Goal: Information Seeking & Learning: Learn about a topic

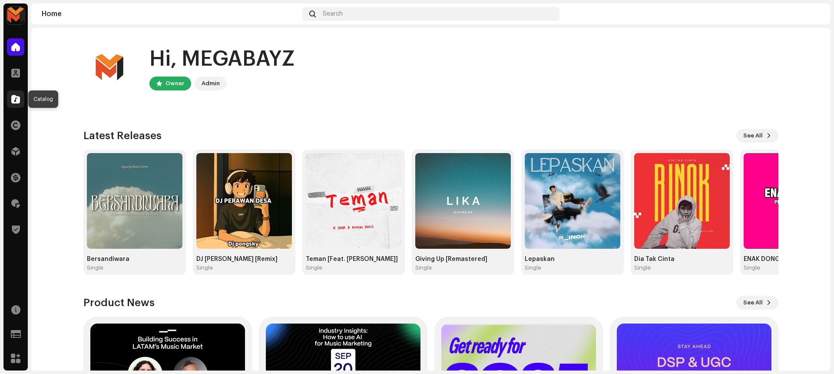
click at [15, 98] on span at bounding box center [15, 99] width 9 height 7
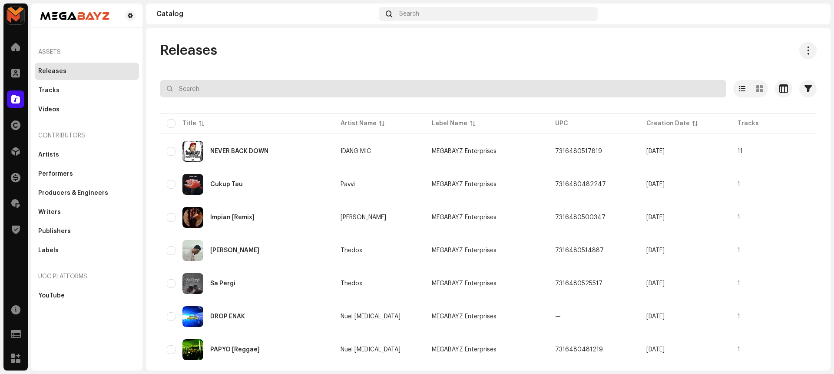
click at [215, 90] on input "text" at bounding box center [443, 88] width 567 height 17
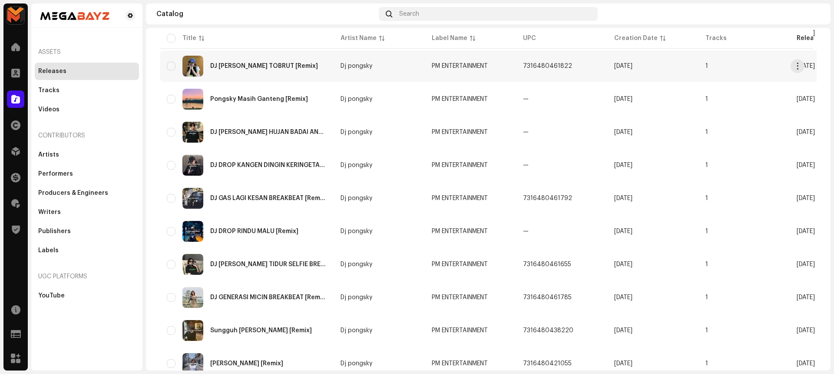
scroll to position [584, 0]
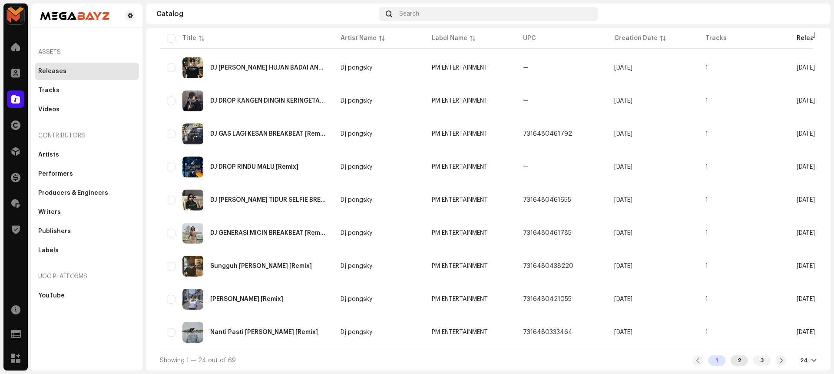
type input "PM"
click at [736, 359] on div "2" at bounding box center [739, 360] width 17 height 10
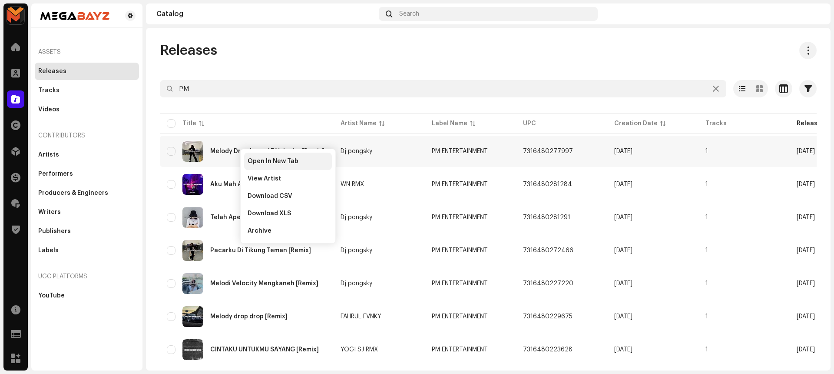
click at [251, 159] on span "Open In New Tab" at bounding box center [273, 161] width 51 height 7
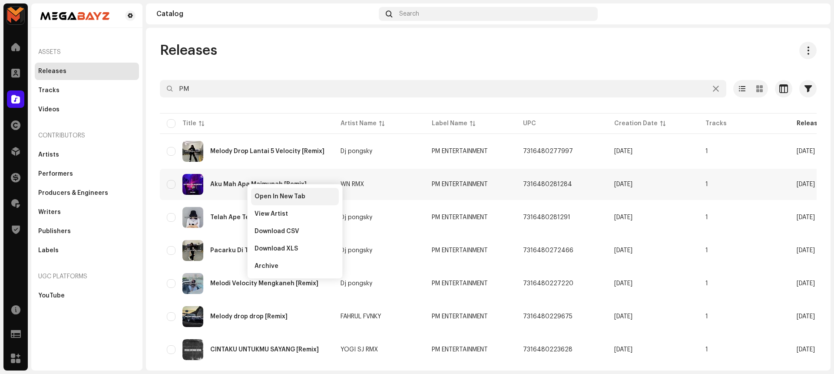
click at [260, 193] on span "Open In New Tab" at bounding box center [280, 196] width 51 height 7
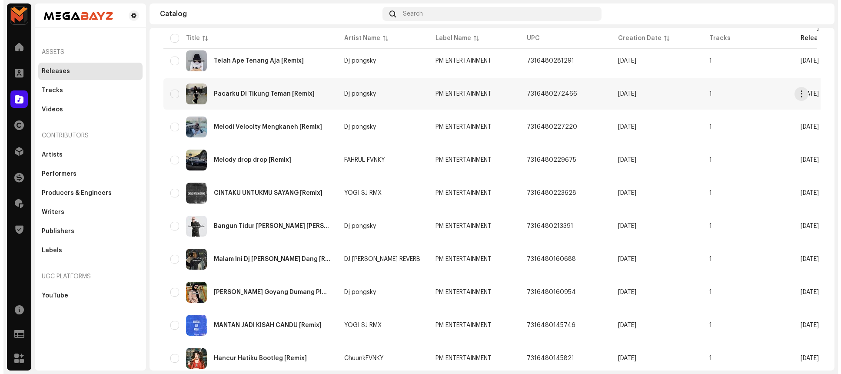
scroll to position [148, 0]
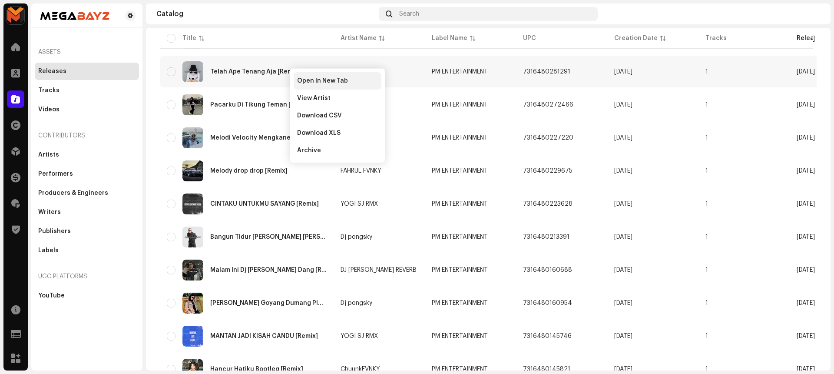
click at [299, 75] on div "Open In New Tab" at bounding box center [338, 80] width 88 height 17
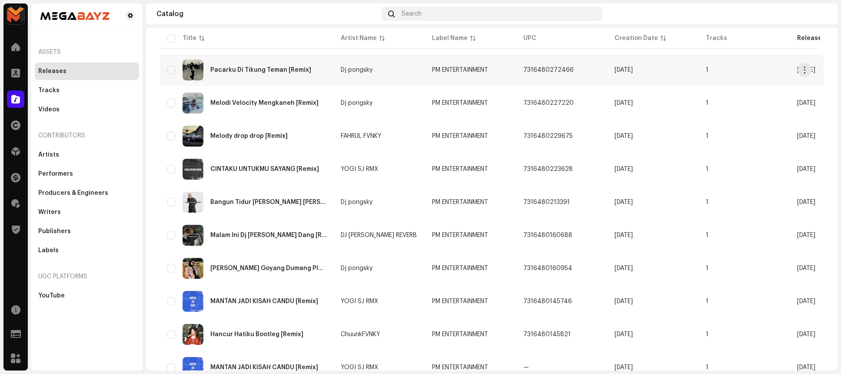
scroll to position [183, 0]
click at [290, 82] on span "Open In New Tab" at bounding box center [310, 79] width 51 height 7
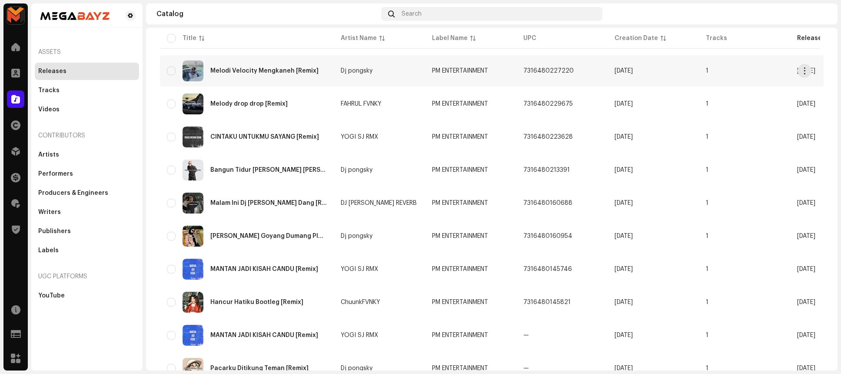
scroll to position [216, 0]
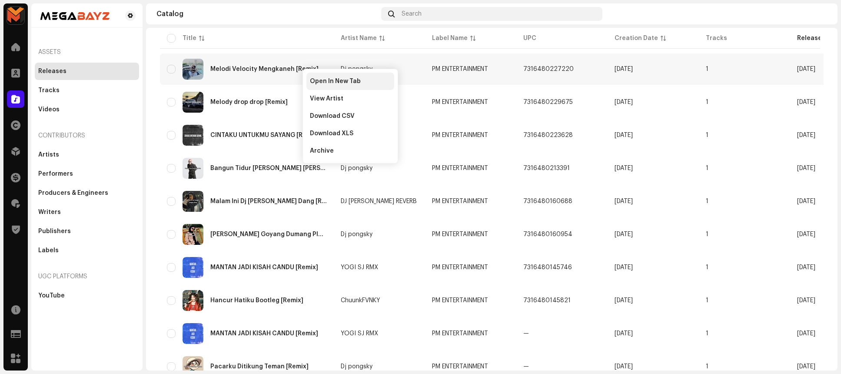
click at [310, 74] on div "Open In New Tab" at bounding box center [350, 81] width 88 height 17
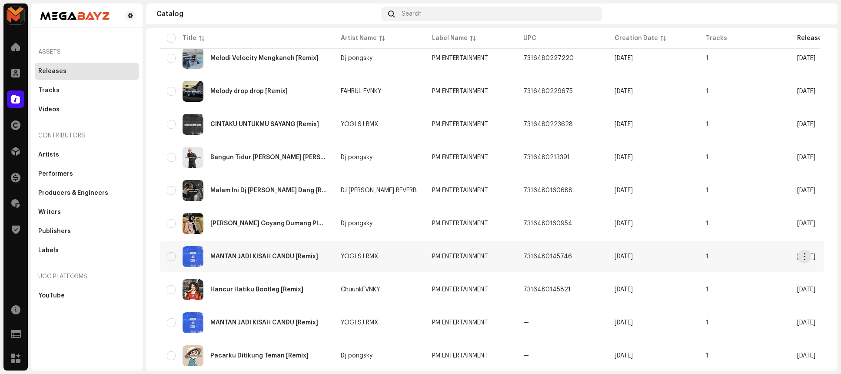
scroll to position [227, 0]
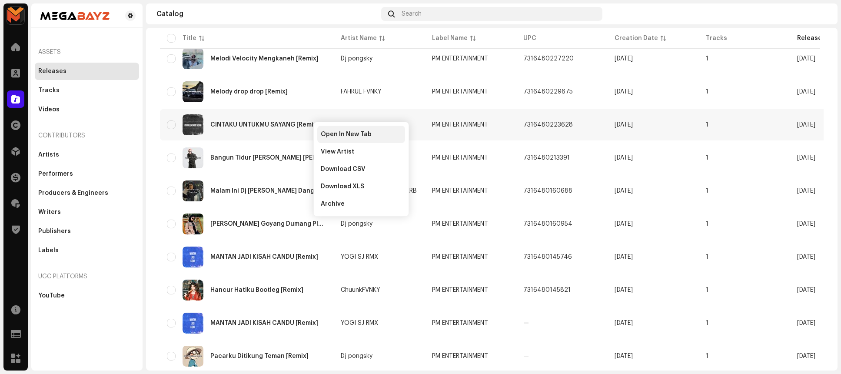
click at [331, 131] on span "Open In New Tab" at bounding box center [346, 134] width 51 height 7
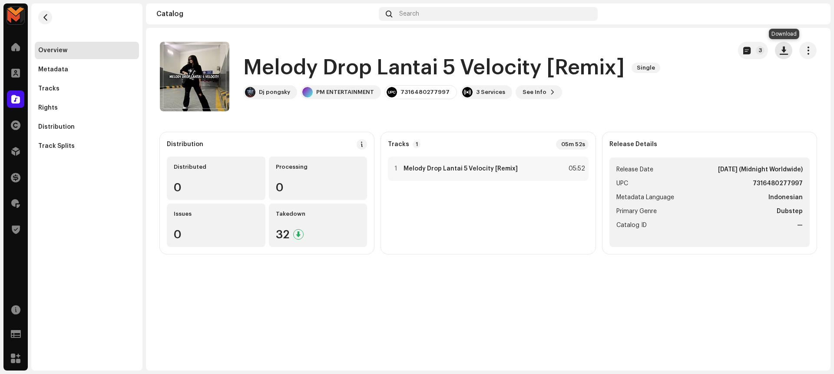
click at [783, 47] on span "button" at bounding box center [784, 50] width 8 height 7
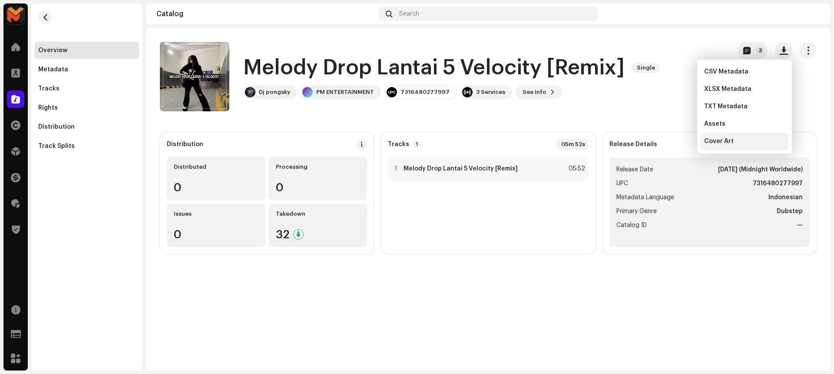
click at [757, 139] on div "Cover Art" at bounding box center [744, 141] width 81 height 7
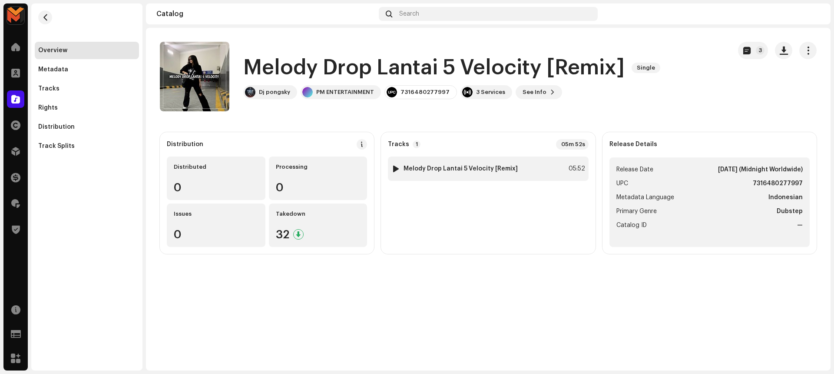
click at [508, 168] on strong "Melody Drop Lantai 5 Velocity [Remix]" at bounding box center [461, 168] width 114 height 7
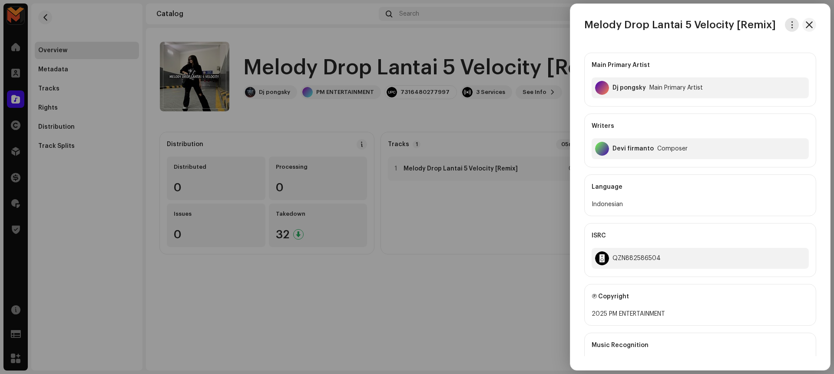
click at [792, 22] on span "button" at bounding box center [792, 24] width 7 height 7
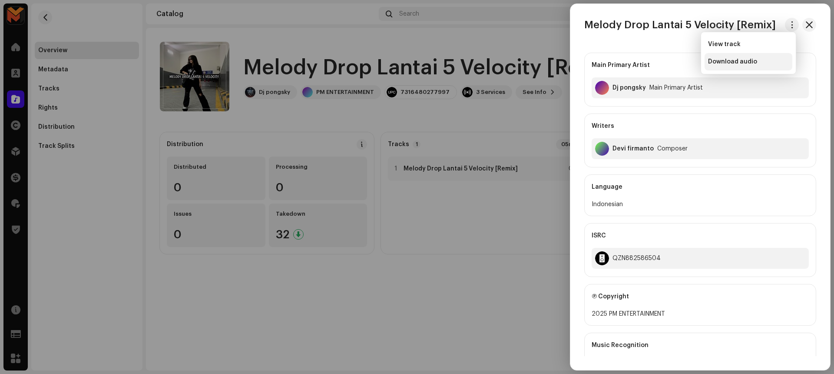
click at [759, 58] on div "Download audio" at bounding box center [748, 61] width 81 height 7
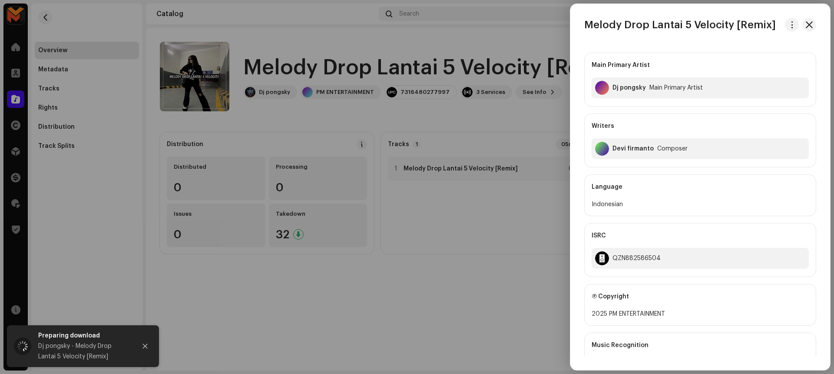
click at [605, 24] on h3 "Melody Drop Lantai 5 Velocity [Remix]" at bounding box center [680, 25] width 192 height 14
copy div "Melody Drop Lantai 5 Velocity [Remix]"
click at [498, 275] on div at bounding box center [417, 187] width 834 height 374
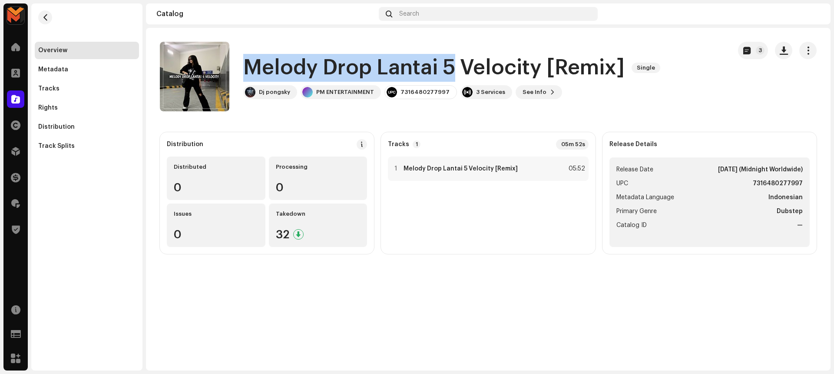
drag, startPoint x: 449, startPoint y: 63, endPoint x: 251, endPoint y: 66, distance: 198.2
click at [251, 66] on h1 "Melody Drop Lantai 5 Velocity [Remix]" at bounding box center [434, 68] width 382 height 28
copy h1 "Melody Drop Lantai 5"
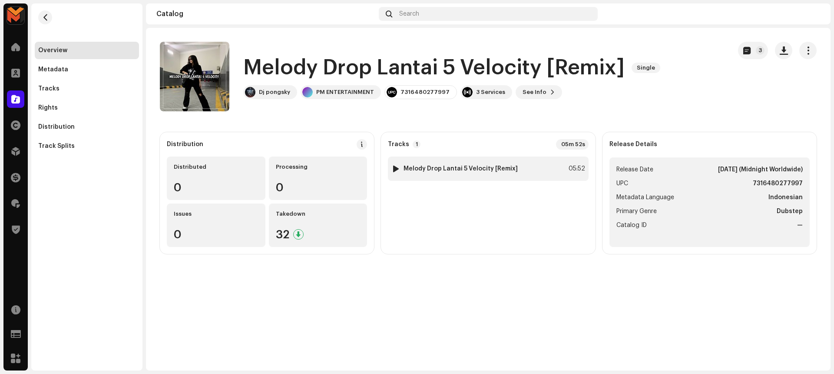
click at [521, 173] on div "1 Melody Drop Lantai 5 Velocity [Remix] 05:52" at bounding box center [488, 168] width 200 height 24
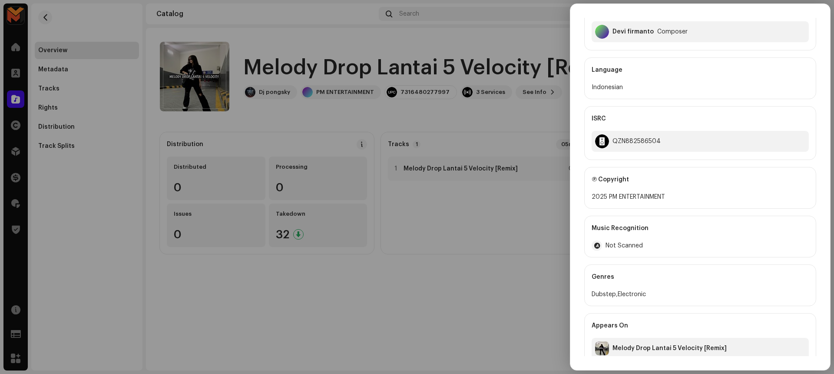
scroll to position [128, 0]
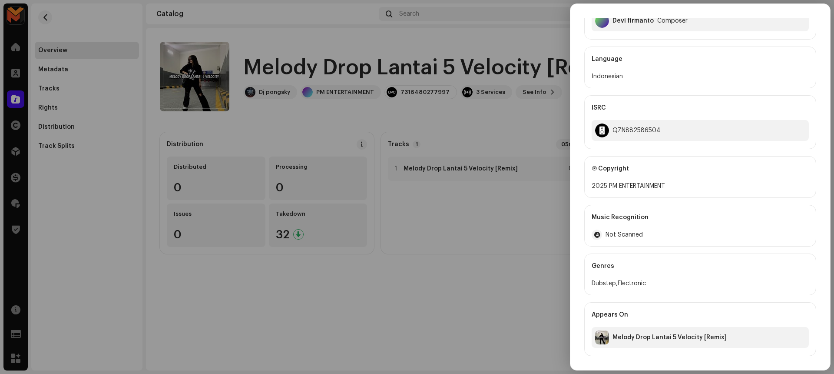
click at [521, 252] on div at bounding box center [417, 187] width 834 height 374
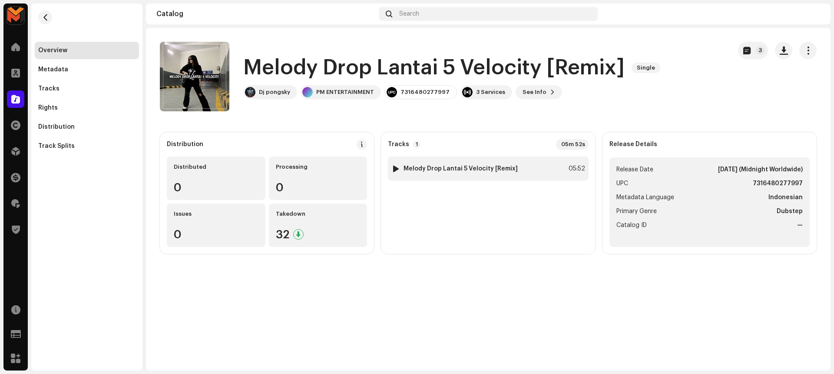
click at [553, 176] on div "1 Melody Drop Lantai 5 Velocity [Remix] 05:52" at bounding box center [488, 168] width 200 height 24
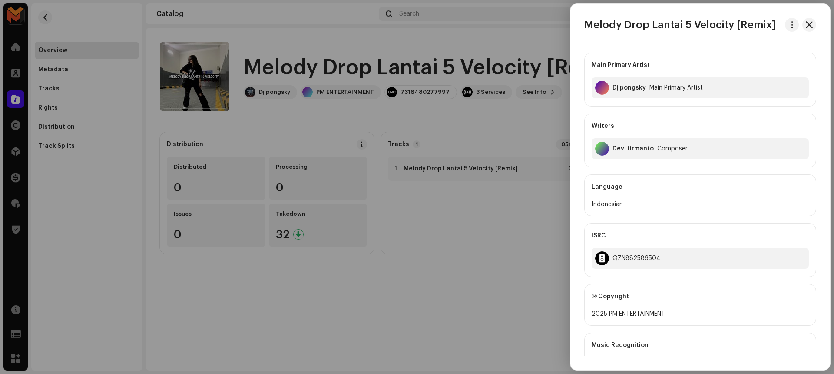
click at [636, 150] on div "Devi firmanto" at bounding box center [633, 148] width 41 height 7
copy div "Devi firmanto"
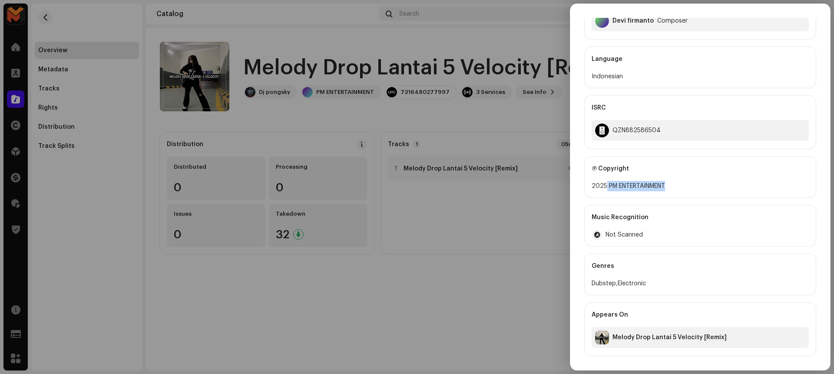
drag, startPoint x: 607, startPoint y: 185, endPoint x: 688, endPoint y: 185, distance: 81.3
click at [688, 185] on div "2025 PM ENTERTAINMENT" at bounding box center [700, 186] width 217 height 10
copy div "PM ENTERTAINMENT"
click at [641, 127] on div "QZN882586504" at bounding box center [637, 130] width 48 height 7
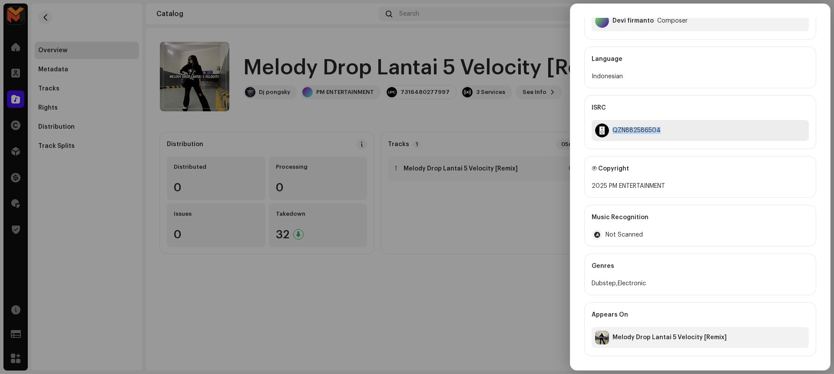
click at [641, 127] on div "QZN882586504" at bounding box center [637, 130] width 48 height 7
copy div "QZN882586504"
click at [489, 253] on div at bounding box center [417, 187] width 834 height 374
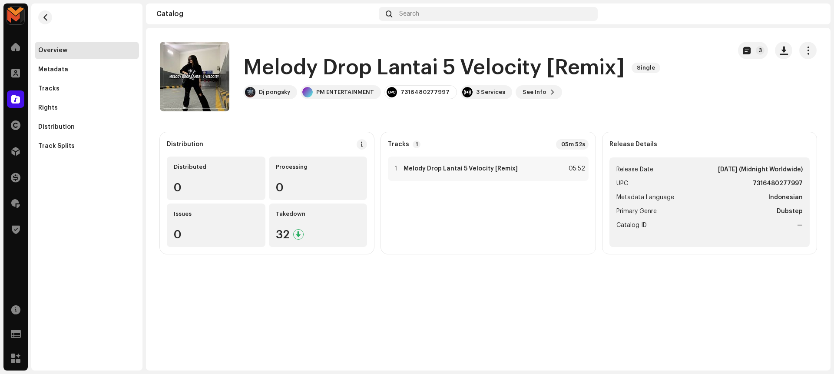
click at [792, 183] on strong "7316480277997" at bounding box center [778, 183] width 50 height 10
copy strong "7316480277997"
click at [594, 269] on div "Melody Drop Lantai 5 Velocity [Remix] Single 3 Melody Drop Lantai 5 Velocity [R…" at bounding box center [488, 199] width 685 height 342
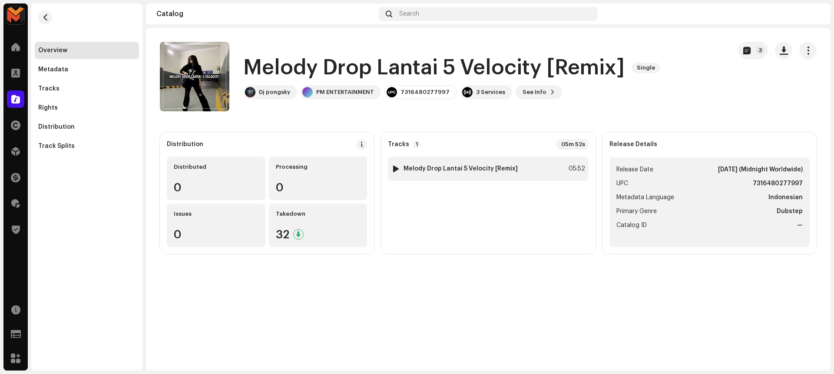
click at [524, 175] on div "1 Melody Drop Lantai 5 Velocity [Remix] 05:52" at bounding box center [488, 168] width 200 height 24
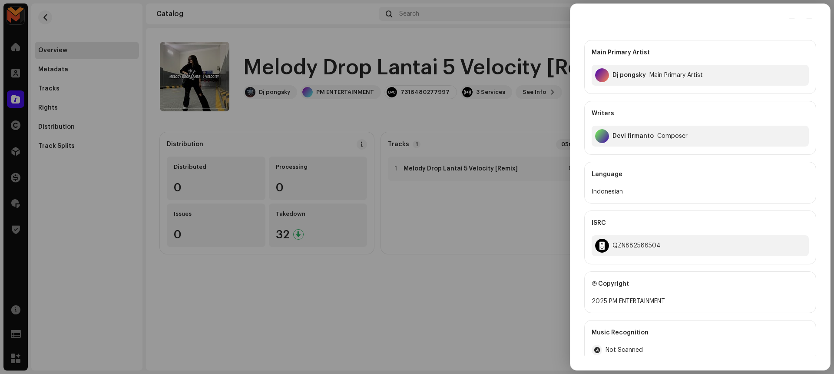
scroll to position [12, 0]
click at [471, 214] on div at bounding box center [417, 187] width 834 height 374
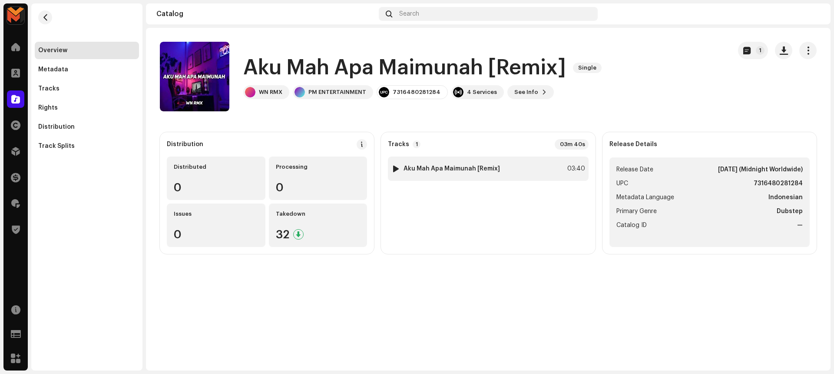
click at [480, 163] on div "1 Aku Mah Apa Maimunah [Remix] 03:40" at bounding box center [488, 168] width 200 height 24
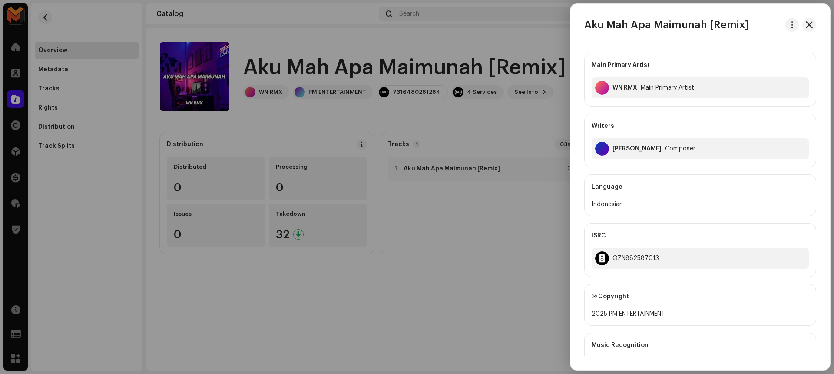
click at [455, 115] on div at bounding box center [417, 187] width 834 height 374
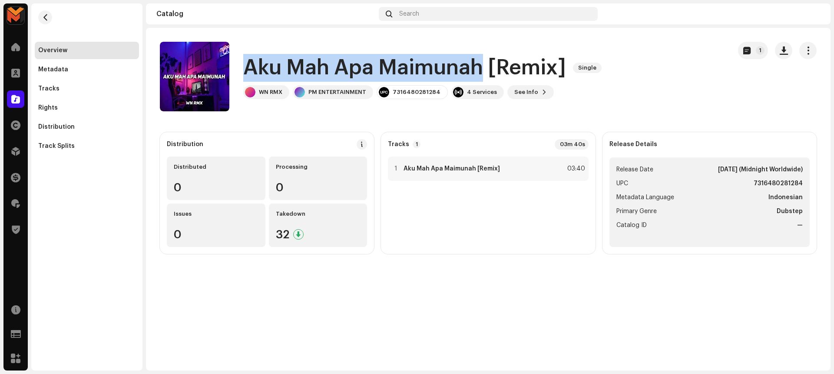
drag, startPoint x: 244, startPoint y: 70, endPoint x: 479, endPoint y: 68, distance: 235.1
click at [479, 68] on h1 "Aku Mah Apa Maimunah [Remix]" at bounding box center [404, 68] width 323 height 28
copy h1 "Aku Mah Apa Maimunah"
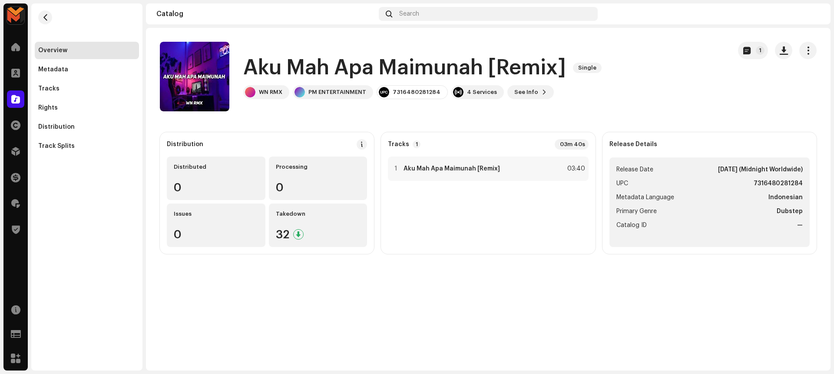
click at [713, 72] on div "Aku Mah Apa Maimunah [Remix] Single WN RMX PM ENTERTAINMENT 7316480281284 4 Ser…" at bounding box center [442, 77] width 564 height 70
click at [783, 47] on span "button" at bounding box center [784, 50] width 8 height 7
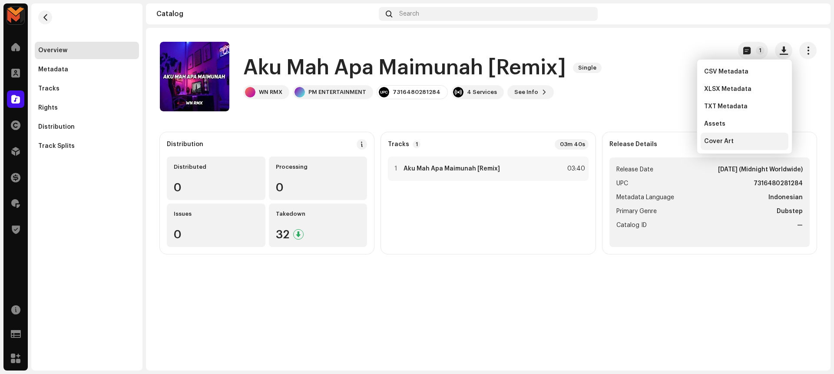
click at [754, 138] on div "Cover Art" at bounding box center [744, 141] width 81 height 7
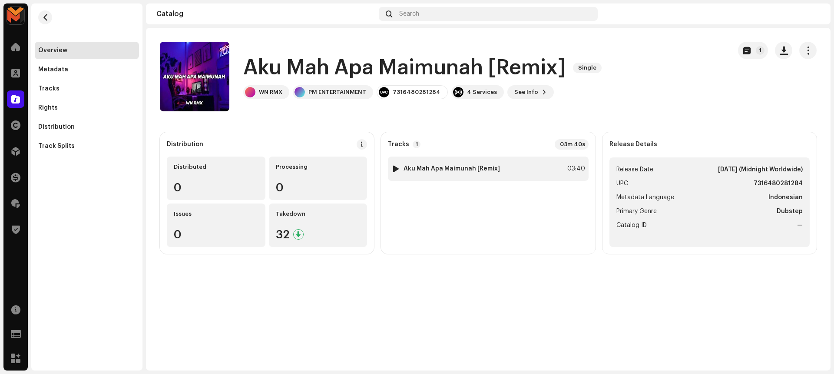
click at [575, 169] on div "03:40" at bounding box center [575, 168] width 19 height 10
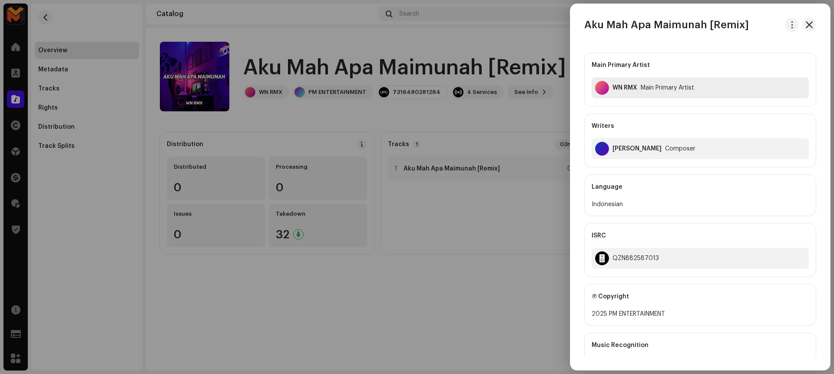
click at [624, 82] on div "WN RMX Main Primary Artist" at bounding box center [700, 87] width 217 height 21
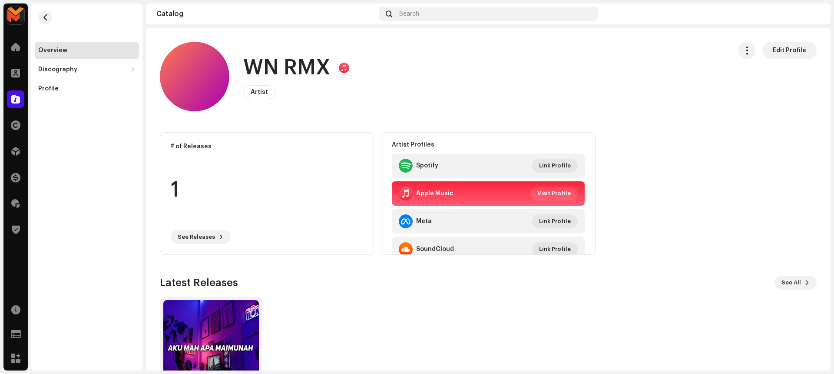
click at [289, 67] on h1 "WN RMX" at bounding box center [286, 68] width 87 height 28
copy h1 "WN RMX"
click at [247, 44] on div "WN RMX Artist Edit Profile" at bounding box center [442, 77] width 564 height 70
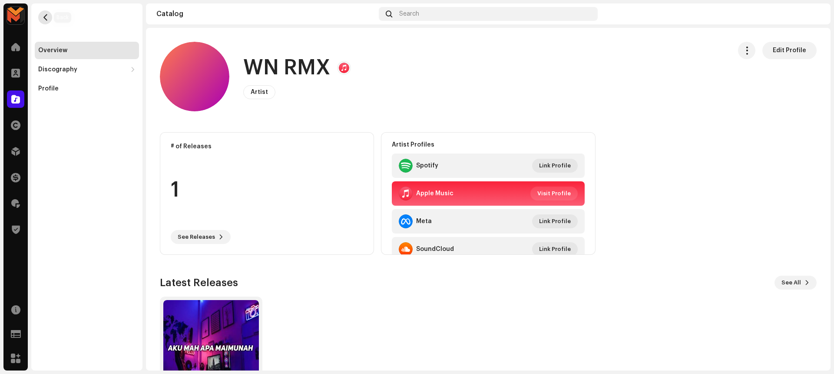
click at [45, 15] on span "button" at bounding box center [45, 17] width 7 height 7
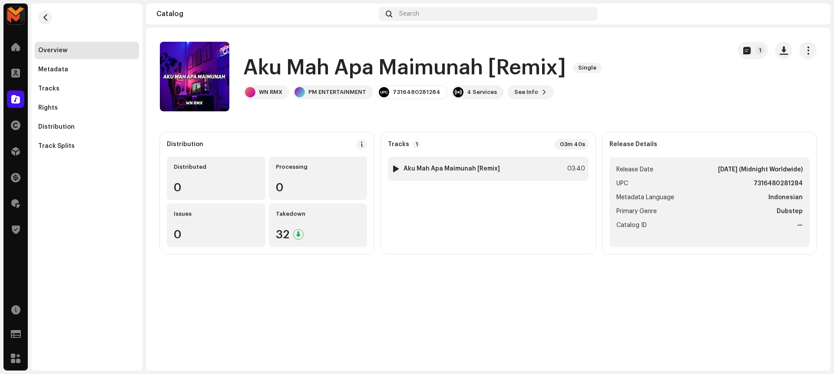
click at [498, 172] on div "1 Aku Mah Apa Maimunah [Remix] 03:40" at bounding box center [488, 168] width 200 height 24
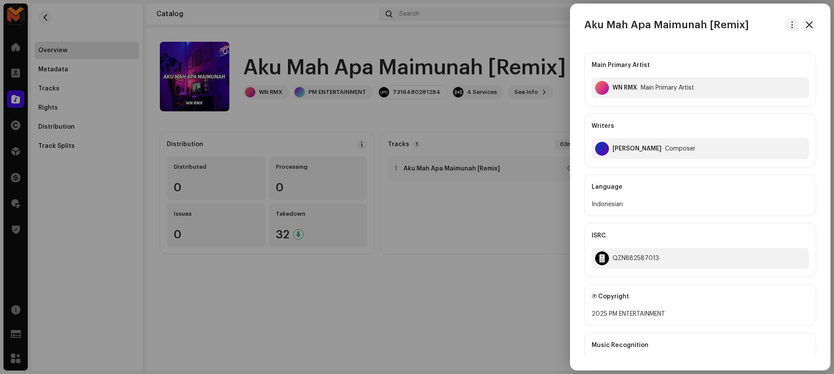
click at [639, 149] on div "Wimbo Haji" at bounding box center [637, 148] width 49 height 7
copy div "Wimbo Haji"
click at [661, 110] on div "Main Primary Artist WN RMX Main Primary Artist Writers Wimbo Haji Composer" at bounding box center [700, 110] width 232 height 115
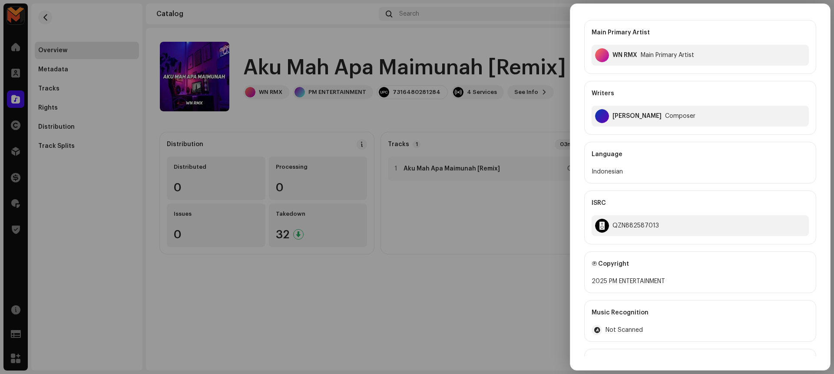
scroll to position [41, 0]
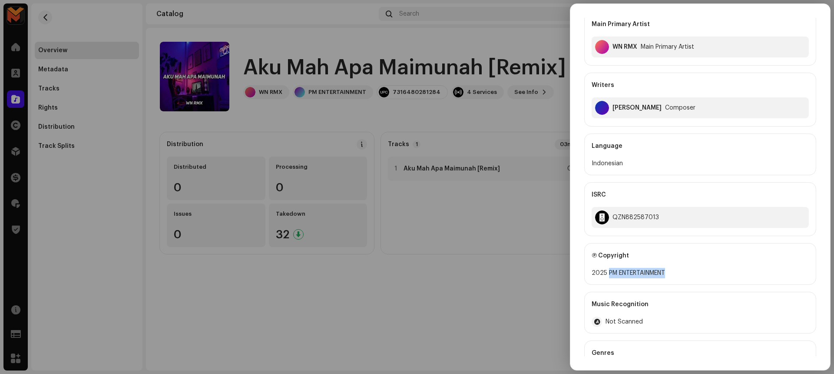
drag, startPoint x: 608, startPoint y: 273, endPoint x: 674, endPoint y: 273, distance: 66.1
click at [674, 273] on div "2025 PM ENTERTAINMENT" at bounding box center [700, 273] width 217 height 10
copy div "PM ENTERTAINMENT"
click at [647, 215] on div "QZN882587013" at bounding box center [636, 217] width 46 height 7
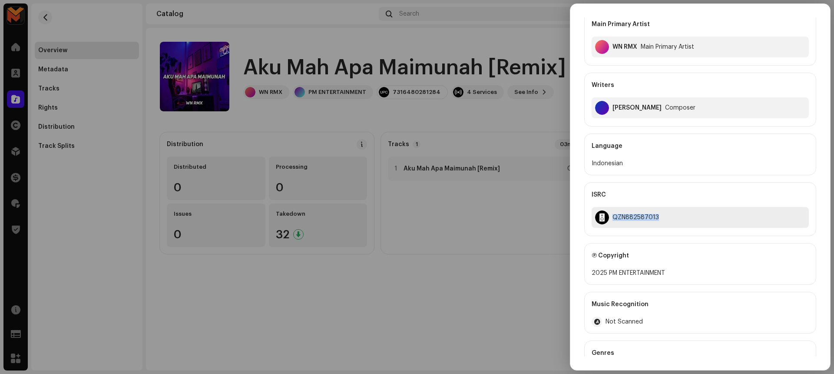
click at [647, 215] on div "QZN882587013" at bounding box center [636, 217] width 46 height 7
copy div "QZN882587013"
click at [517, 288] on div at bounding box center [417, 187] width 834 height 374
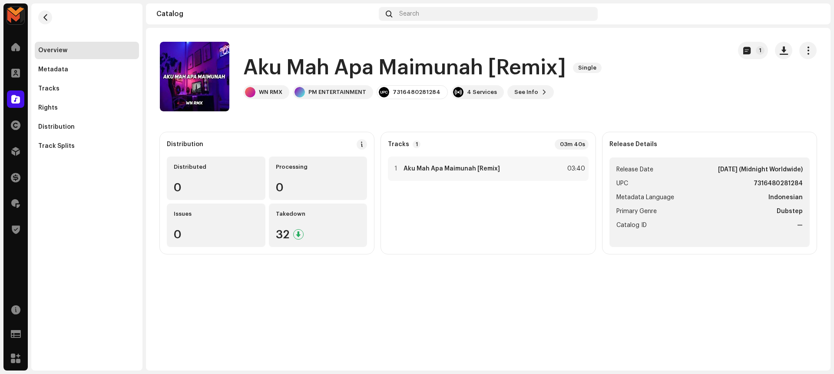
click at [773, 182] on strong "7316480281284" at bounding box center [778, 183] width 49 height 10
copy strong "7316480281284"
click at [695, 204] on ul "Release Date Mar 27, 2025 (Midnight Worldwide) UPC 7316480281284 Metadata Langu…" at bounding box center [710, 202] width 200 height 90
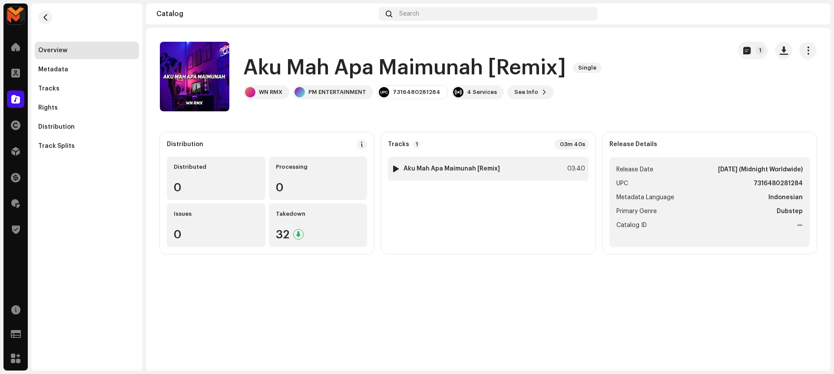
click at [516, 168] on div "1 Aku Mah Apa Maimunah [Remix] 03:40" at bounding box center [488, 168] width 200 height 24
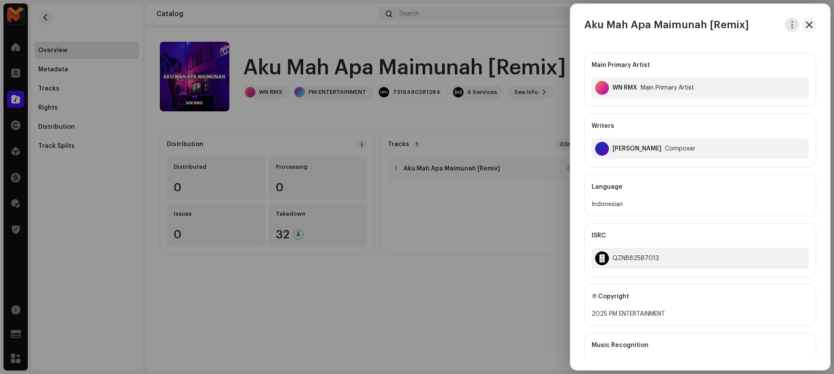
click at [791, 22] on span "button" at bounding box center [792, 24] width 7 height 7
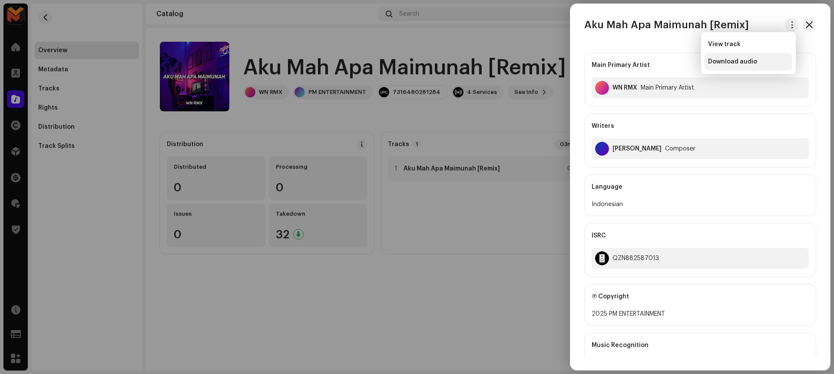
click at [776, 59] on div "Download audio" at bounding box center [748, 61] width 81 height 7
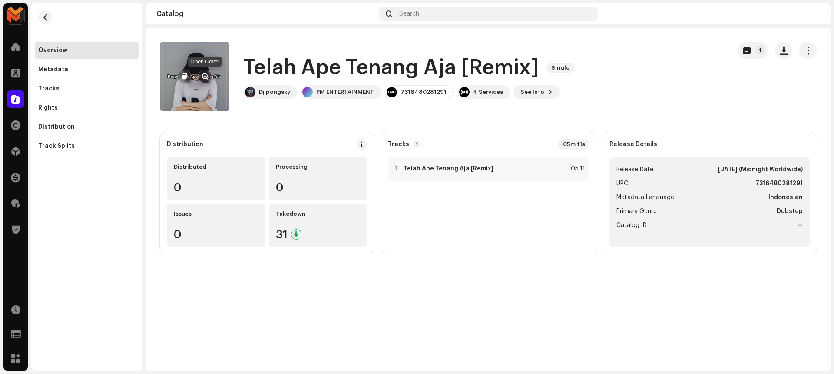
click at [204, 75] on span "button" at bounding box center [205, 76] width 7 height 7
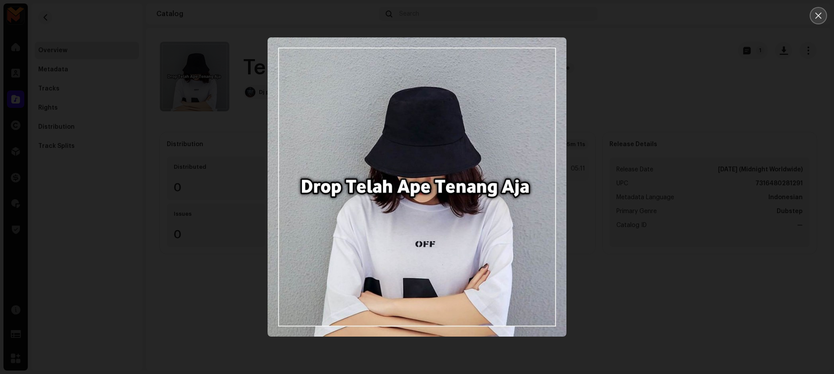
click at [817, 10] on button "Close" at bounding box center [818, 15] width 17 height 17
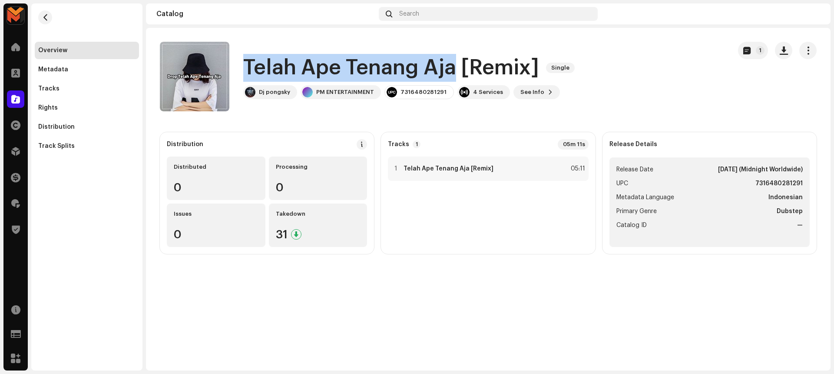
drag, startPoint x: 242, startPoint y: 66, endPoint x: 452, endPoint y: 65, distance: 209.0
click at [452, 65] on div "Telah Ape Tenang Aja [Remix] Single Dj pongsky PM ENTERTAINMENT 7316480281291 4…" at bounding box center [442, 77] width 564 height 70
copy h1 "Telah Ape Tenang Aja"
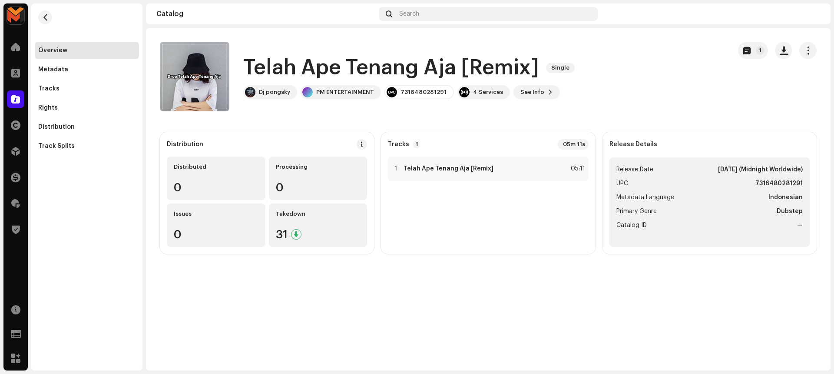
click at [606, 43] on div "Telah Ape Tenang Aja [Remix] Single Dj pongsky PM ENTERTAINMENT 7316480281291 4…" at bounding box center [442, 77] width 564 height 70
click at [548, 171] on div "1 Telah Ape Tenang Aja [Remix] 05:11" at bounding box center [488, 168] width 200 height 24
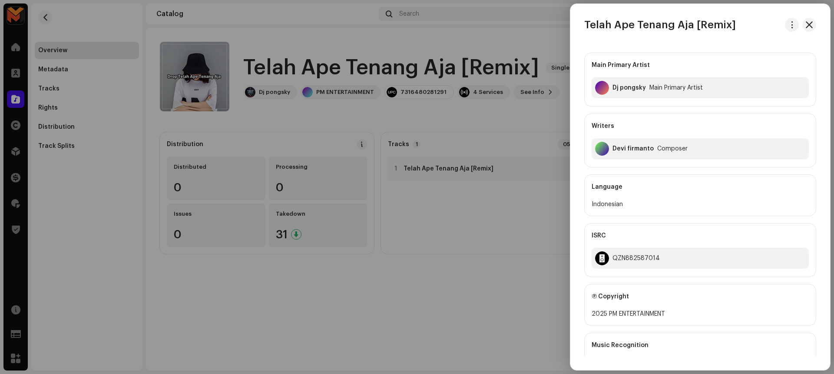
click at [640, 149] on div "Devi firmanto" at bounding box center [633, 148] width 41 height 7
copy div "Devi firmanto"
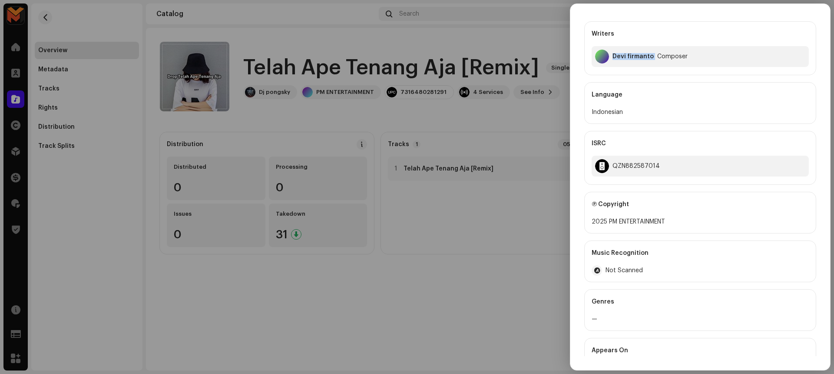
scroll to position [117, 0]
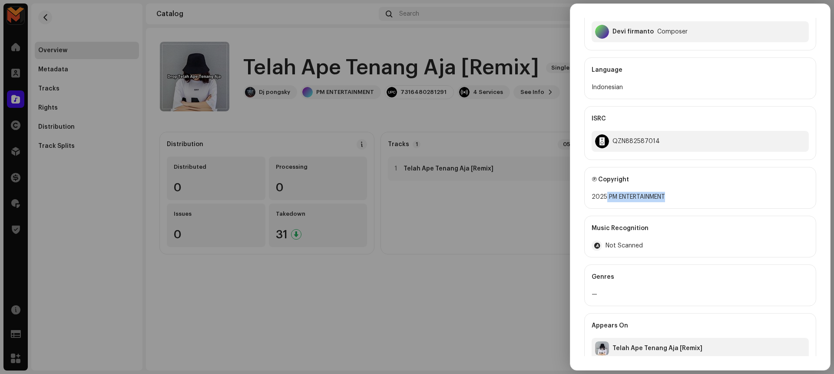
drag, startPoint x: 607, startPoint y: 197, endPoint x: 695, endPoint y: 199, distance: 88.7
click at [695, 199] on div "2025 PM ENTERTAINMENT" at bounding box center [700, 197] width 217 height 10
copy div "PM ENTERTAINMENT"
click at [633, 143] on div "QZN882587014" at bounding box center [636, 141] width 47 height 7
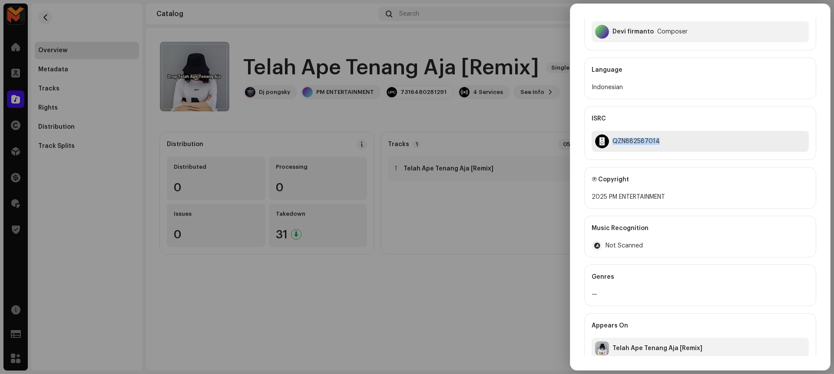
click at [633, 143] on div "QZN882587014" at bounding box center [636, 141] width 47 height 7
copy div "QZN882587014"
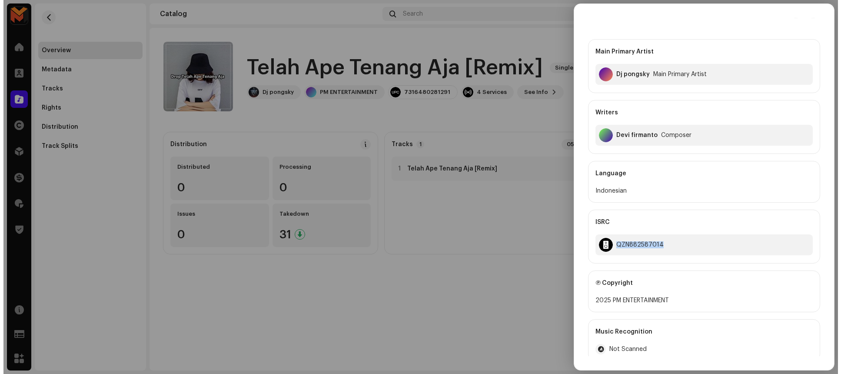
scroll to position [0, 0]
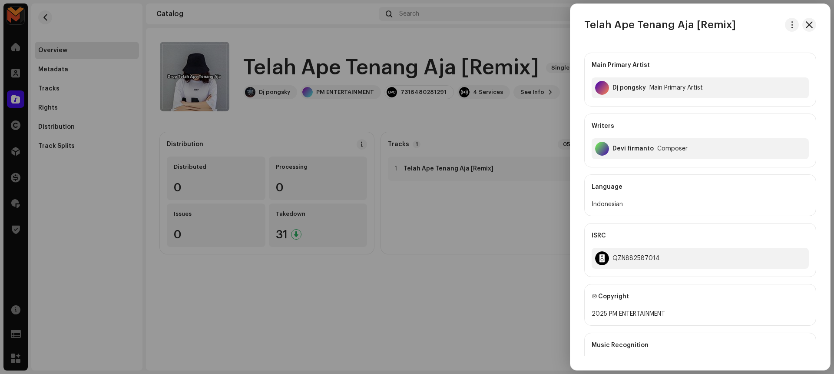
click at [432, 239] on div at bounding box center [417, 187] width 834 height 374
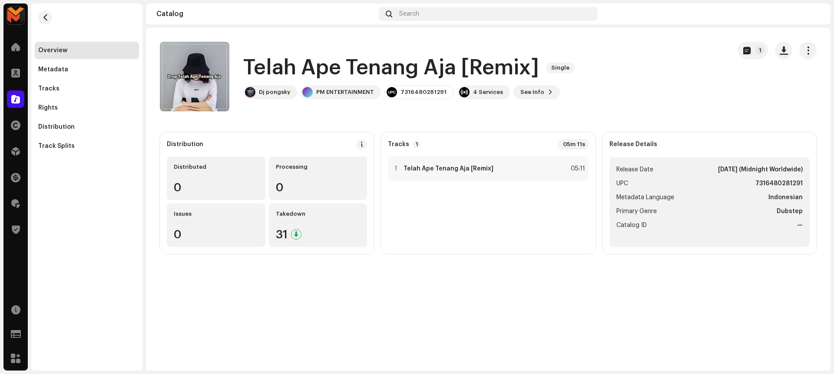
click at [760, 183] on strong "7316480281291" at bounding box center [779, 183] width 47 height 10
copy strong "7316480281291"
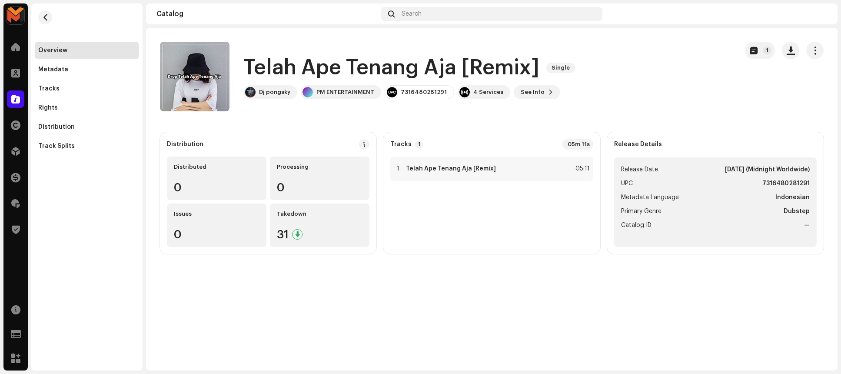
click at [664, 93] on div "Telah Ape Tenang Aja [Remix] Single Dj pongsky PM ENTERTAINMENT 7316480281291 4…" at bounding box center [445, 77] width 571 height 70
click at [469, 171] on strong "Telah Ape Tenang Aja [Remix]" at bounding box center [451, 168] width 90 height 7
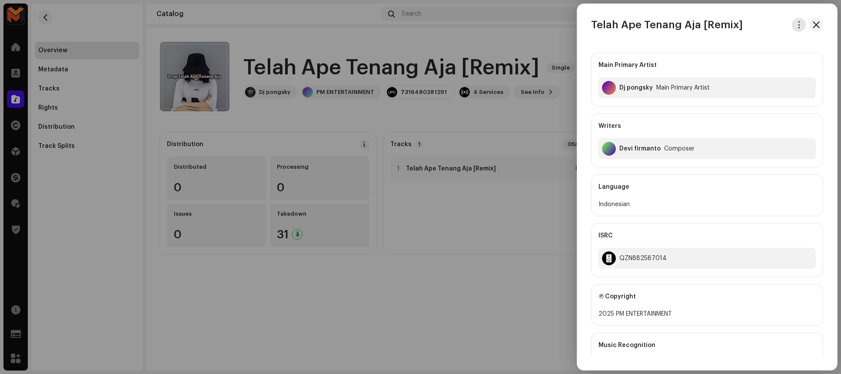
click at [792, 26] on button "button" at bounding box center [799, 25] width 14 height 14
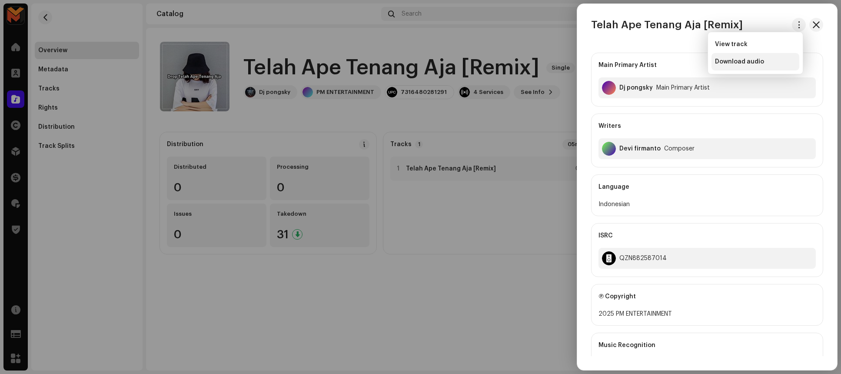
click at [772, 57] on div "Download audio" at bounding box center [755, 61] width 88 height 17
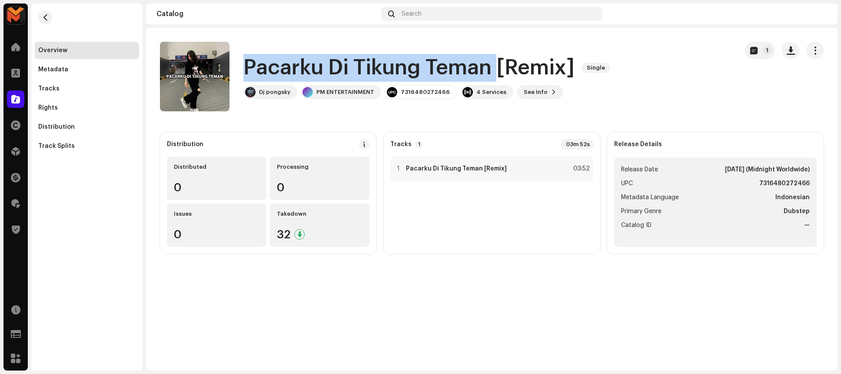
drag, startPoint x: 246, startPoint y: 66, endPoint x: 496, endPoint y: 70, distance: 250.8
click at [496, 70] on div "Pacarku Di Tikung Teman [Remix] Single Dj pongsky PM ENTERTAINMENT 731648027246…" at bounding box center [445, 77] width 571 height 70
copy h1 "Pacarku Di Tikung Teman"
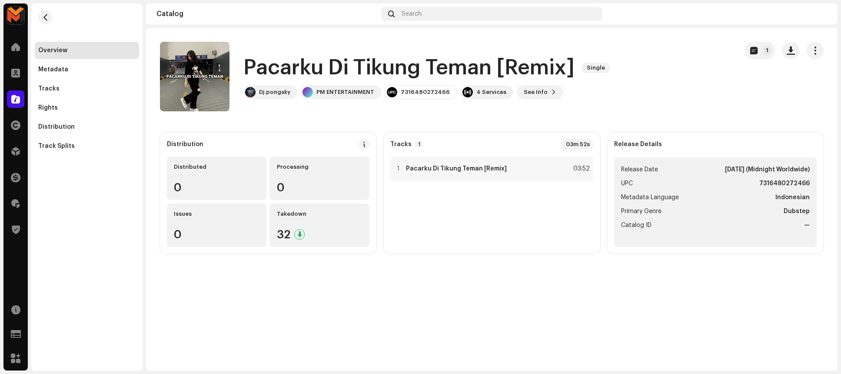
click at [433, 123] on catalog-releases-details-overview "Pacarku Di Tikung Teman [Remix] Single 1 Pacarku Di Tikung Teman [Remix] Single…" at bounding box center [491, 148] width 691 height 240
click at [472, 169] on strong "Pacarku Di Tikung Teman [Remix]" at bounding box center [456, 168] width 101 height 7
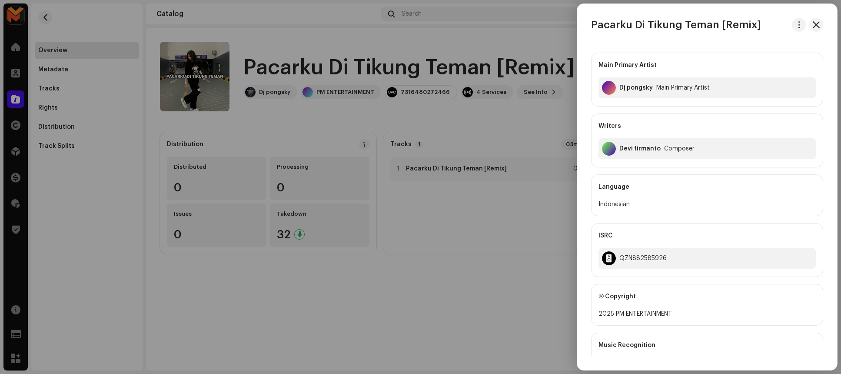
click at [499, 119] on div at bounding box center [420, 187] width 841 height 374
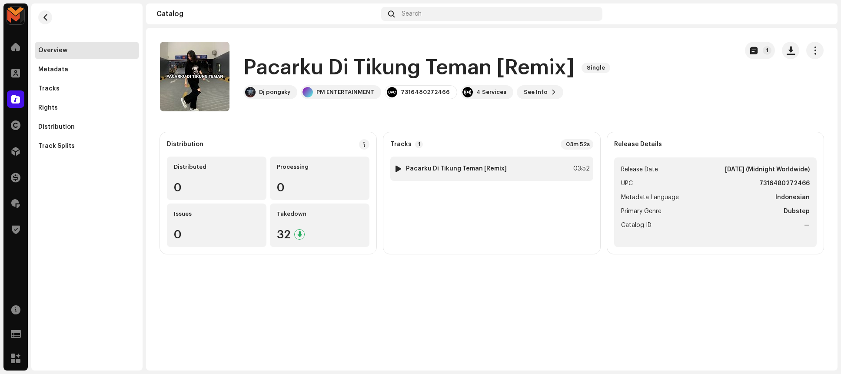
click at [396, 166] on div at bounding box center [398, 168] width 7 height 7
click at [335, 353] on div "00:13 03:52" at bounding box center [540, 352] width 482 height 7
drag, startPoint x: 344, startPoint y: 355, endPoint x: 325, endPoint y: 356, distance: 19.2
click at [325, 356] on div "00:14 03:52" at bounding box center [541, 352] width 538 height 14
drag, startPoint x: 348, startPoint y: 351, endPoint x: 323, endPoint y: 354, distance: 24.5
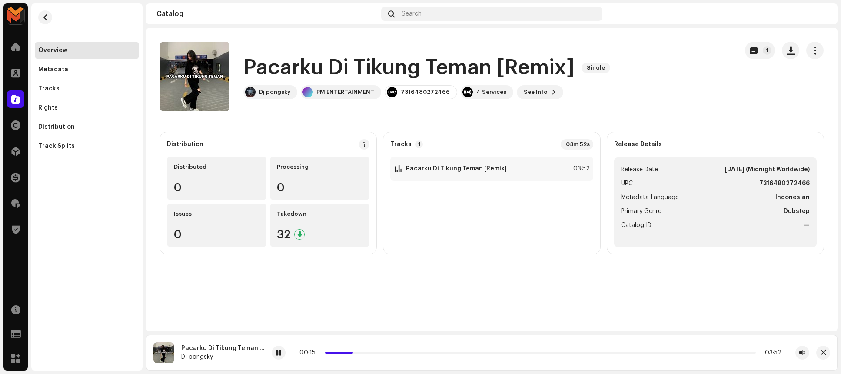
click at [323, 354] on div "00:15 03:52" at bounding box center [540, 352] width 482 height 7
drag, startPoint x: 352, startPoint y: 352, endPoint x: 299, endPoint y: 355, distance: 52.7
click at [299, 355] on div "00:00 03:52" at bounding box center [540, 352] width 482 height 7
click at [273, 352] on div at bounding box center [279, 352] width 14 height 14
drag, startPoint x: 345, startPoint y: 352, endPoint x: 299, endPoint y: 353, distance: 45.2
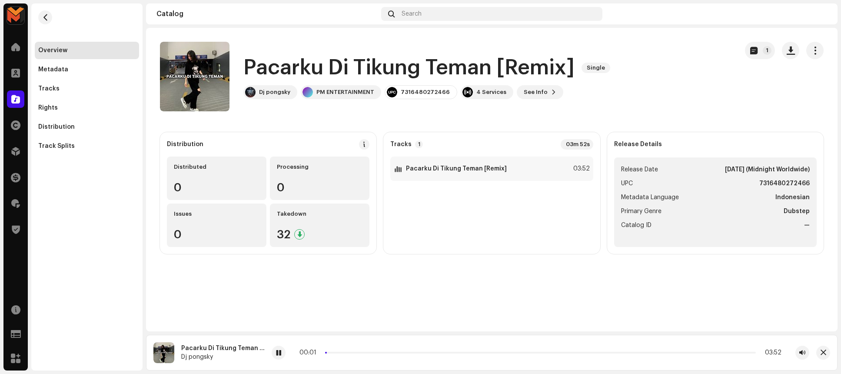
click at [299, 353] on div "00:01 03:52" at bounding box center [540, 352] width 482 height 7
click at [285, 354] on div at bounding box center [279, 352] width 14 height 14
click at [458, 275] on div "Pacarku Di Tikung Teman [Remix] Single 1 Pacarku Di Tikung Teman [Remix] Single…" at bounding box center [491, 179] width 691 height 303
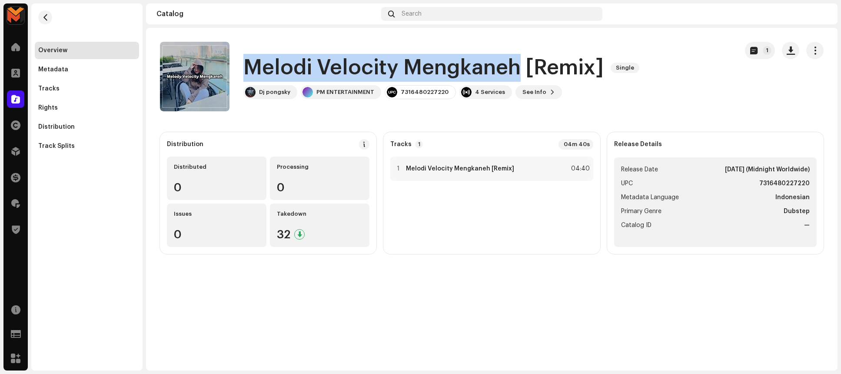
drag, startPoint x: 245, startPoint y: 69, endPoint x: 516, endPoint y: 70, distance: 271.2
click at [516, 70] on h1 "Melodi Velocity Mengkaneh [Remix]" at bounding box center [423, 68] width 360 height 28
copy h1 "Melodi Velocity Mengkaneh"
click at [202, 77] on span "button" at bounding box center [205, 76] width 7 height 7
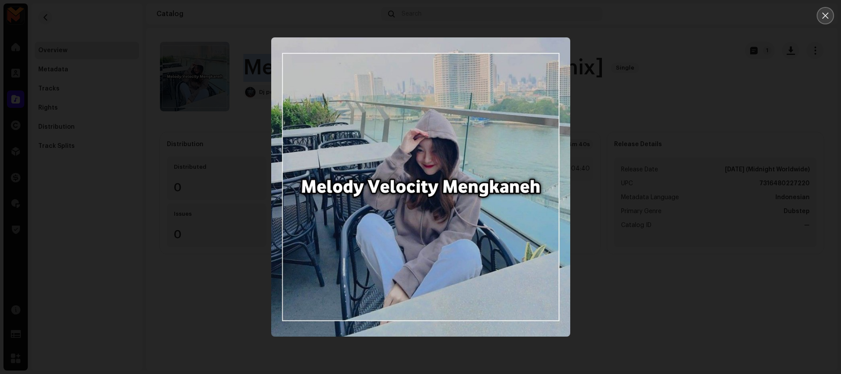
click at [823, 13] on icon "Close" at bounding box center [825, 16] width 6 height 6
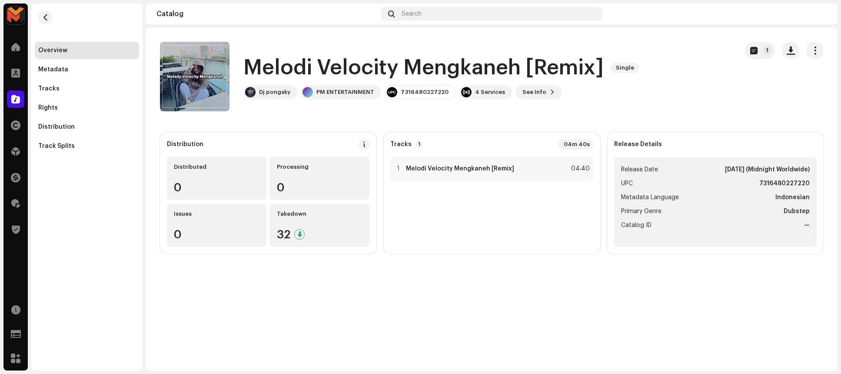
click at [670, 90] on div "Melodi Velocity Mengkaneh [Remix] Single Dj pongsky PM ENTERTAINMENT 7316480227…" at bounding box center [445, 77] width 571 height 70
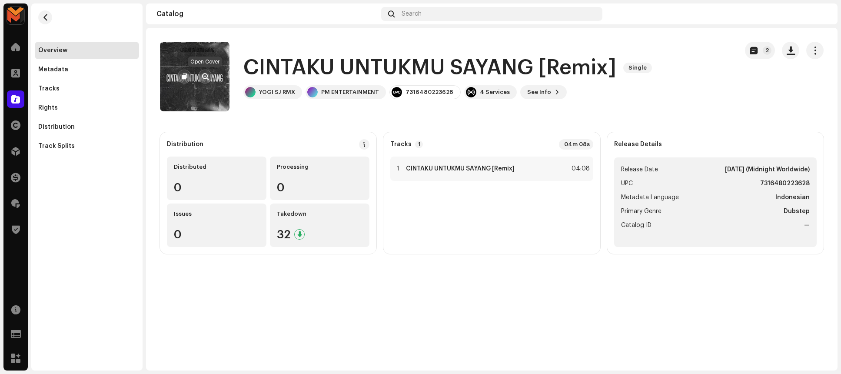
click at [210, 76] on button "button" at bounding box center [205, 77] width 14 height 14
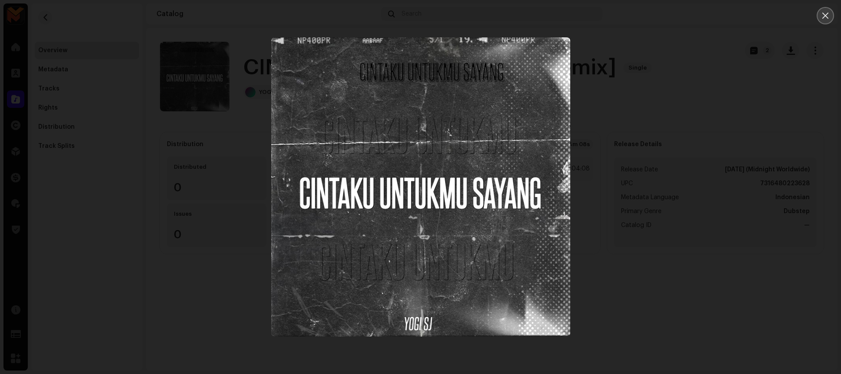
click at [823, 15] on icon "Close" at bounding box center [825, 16] width 8 height 8
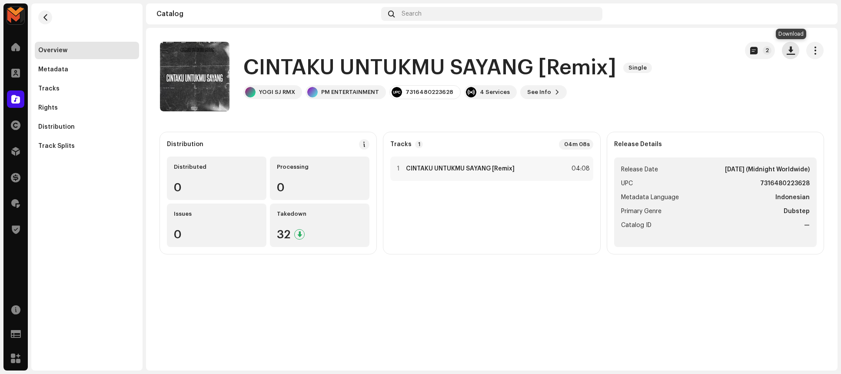
click at [790, 48] on span "button" at bounding box center [791, 50] width 8 height 7
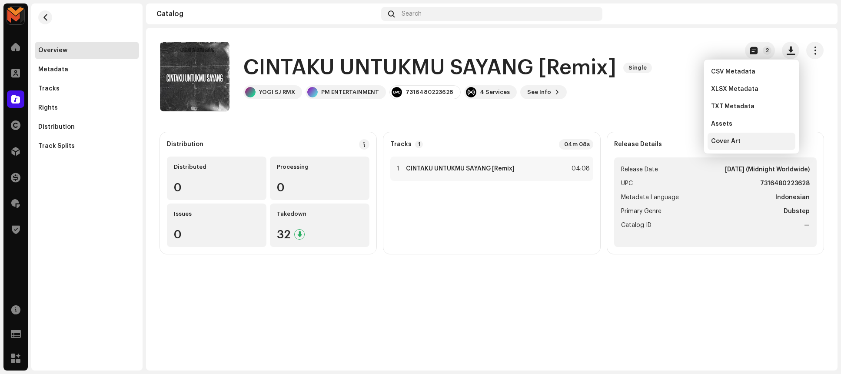
click at [764, 137] on div "Cover Art" at bounding box center [751, 141] width 88 height 17
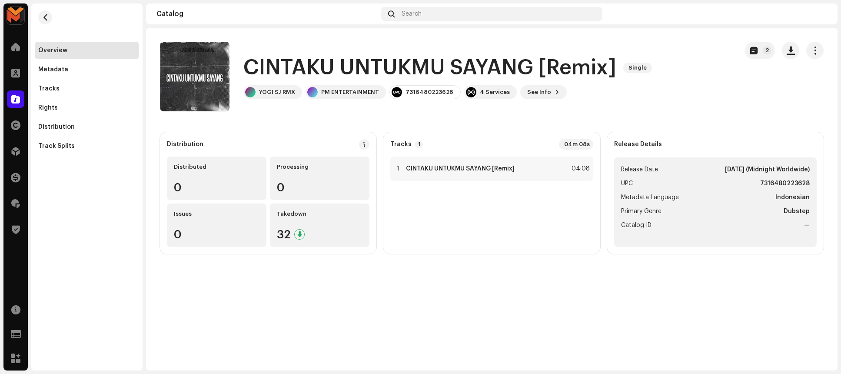
click at [589, 107] on div "CINTAKU UNTUKMU SAYANG [Remix] Single YOGI SJ RMX PM ENTERTAINMENT 731648022362…" at bounding box center [445, 77] width 571 height 70
click at [525, 177] on div "1 CINTAKU UNTUKMU SAYANG [Remix] 04:08" at bounding box center [491, 168] width 203 height 24
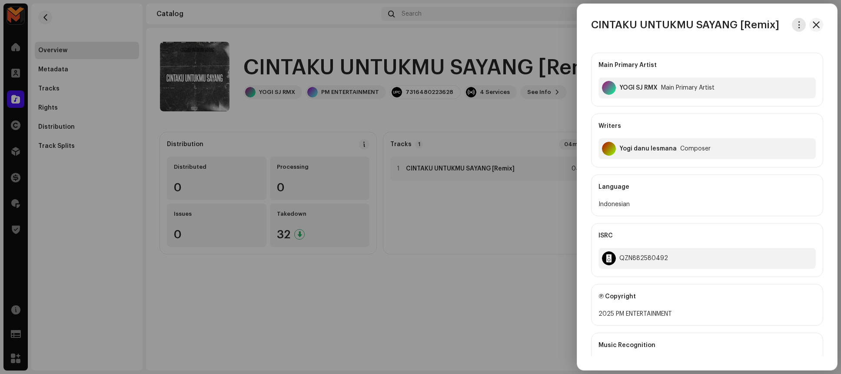
click at [800, 24] on button "button" at bounding box center [799, 25] width 14 height 14
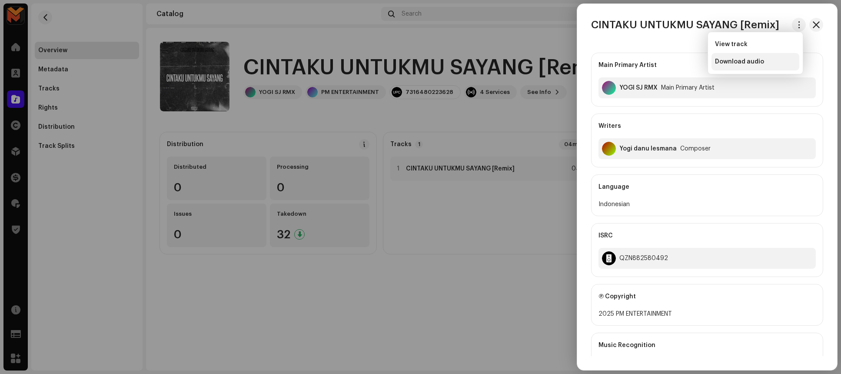
click at [769, 60] on div "Download audio" at bounding box center [755, 61] width 81 height 7
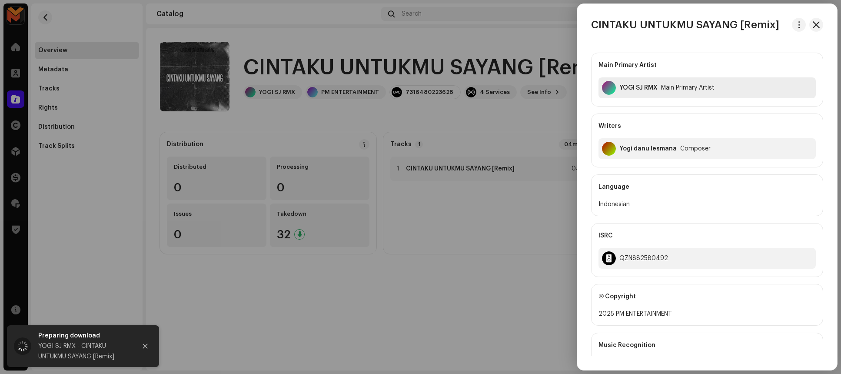
click at [663, 89] on div "Main Primary Artist" at bounding box center [687, 87] width 53 height 7
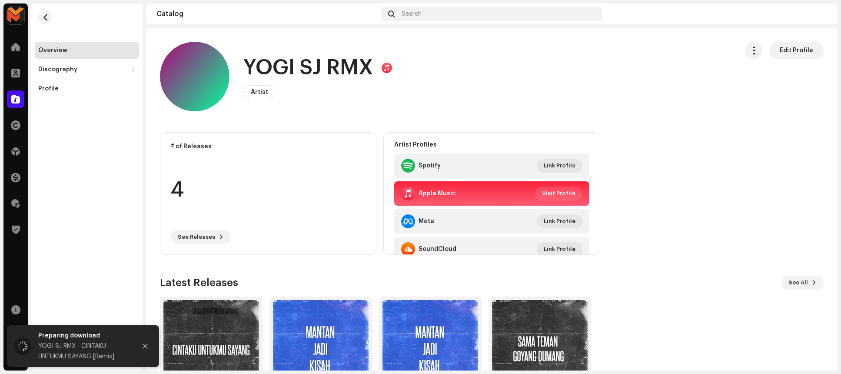
click at [333, 63] on h1 "YOGI SJ RMX" at bounding box center [307, 68] width 129 height 28
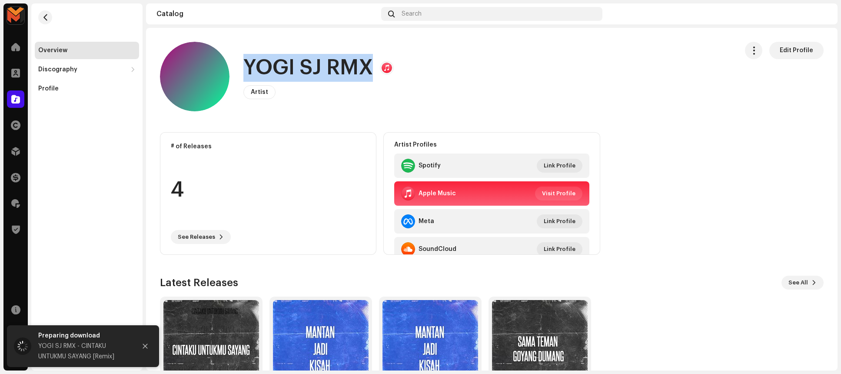
click at [333, 63] on h1 "YOGI SJ RMX" at bounding box center [307, 68] width 129 height 28
copy h1 "YOGI SJ RMX"
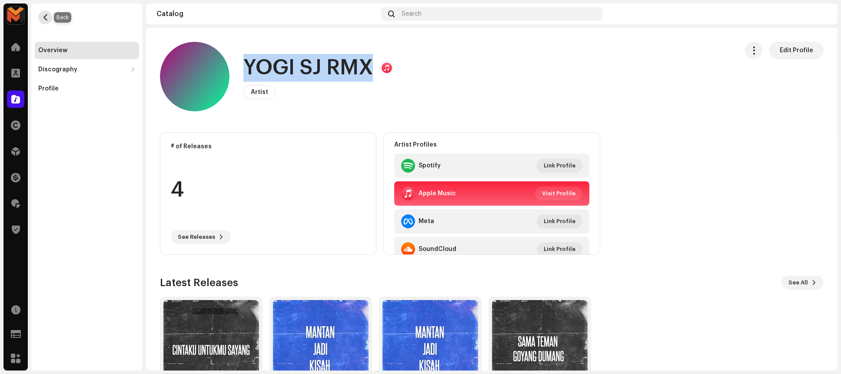
click at [42, 15] on span "button" at bounding box center [45, 17] width 7 height 7
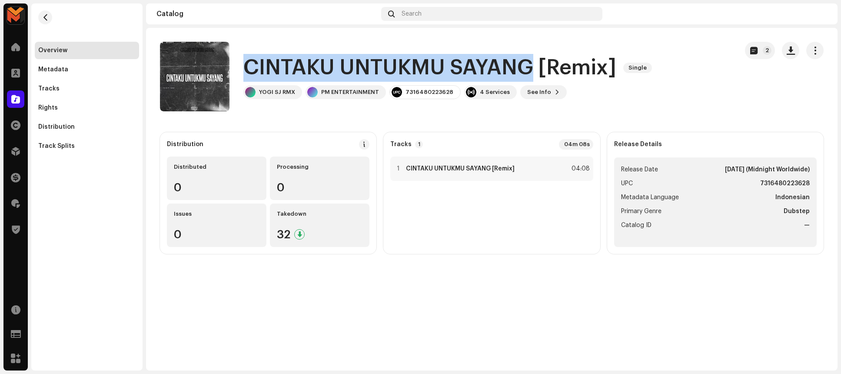
drag, startPoint x: 242, startPoint y: 70, endPoint x: 528, endPoint y: 66, distance: 286.0
click at [528, 66] on div "CINTAKU UNTUKMU SAYANG [Remix] Single YOGI SJ RMX PM ENTERTAINMENT 731648022362…" at bounding box center [445, 77] width 571 height 70
copy h1 "CINTAKU UNTUKMU SAYANG"
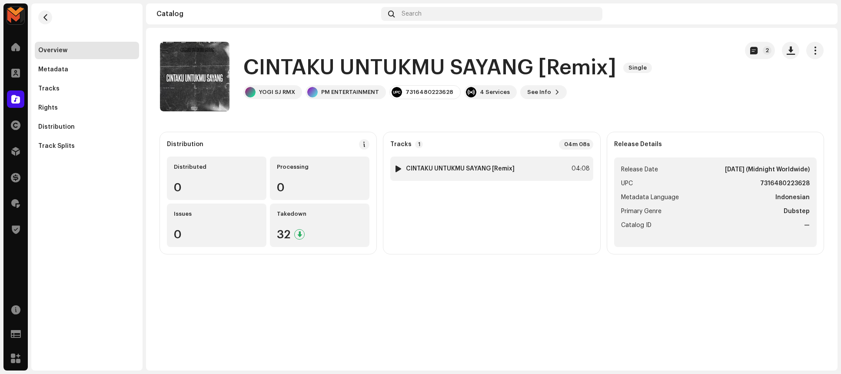
click at [528, 173] on div "1 CINTAKU UNTUKMU SAYANG [Remix] 04:08" at bounding box center [491, 168] width 203 height 24
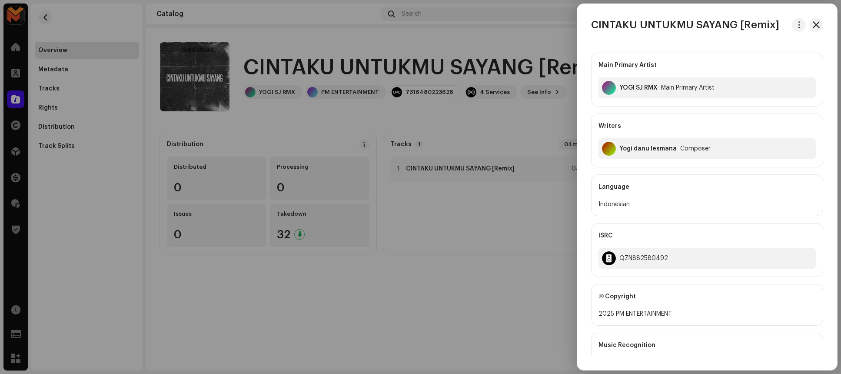
click at [638, 149] on div "Yogi danu lesmana" at bounding box center [647, 148] width 57 height 7
copy div "Yogi danu lesmana"
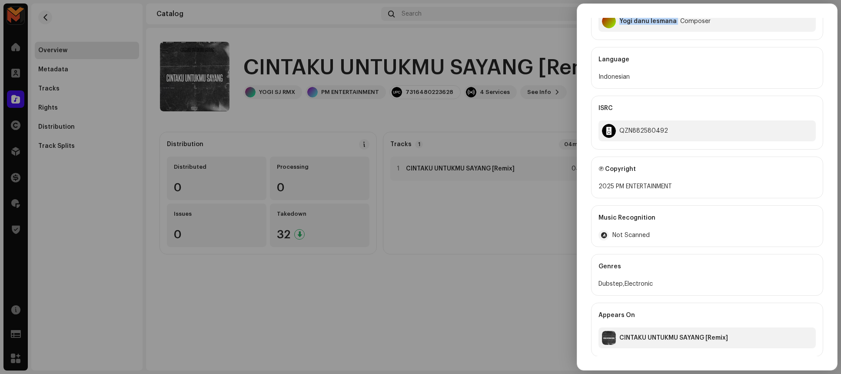
scroll to position [128, 0]
drag, startPoint x: 616, startPoint y: 185, endPoint x: 683, endPoint y: 185, distance: 66.9
click at [683, 185] on div "2025 PM ENTERTAINMENT" at bounding box center [706, 186] width 217 height 10
copy div "PM ENTERTAINMENT"
click at [646, 127] on div "QZN882580492" at bounding box center [643, 130] width 49 height 7
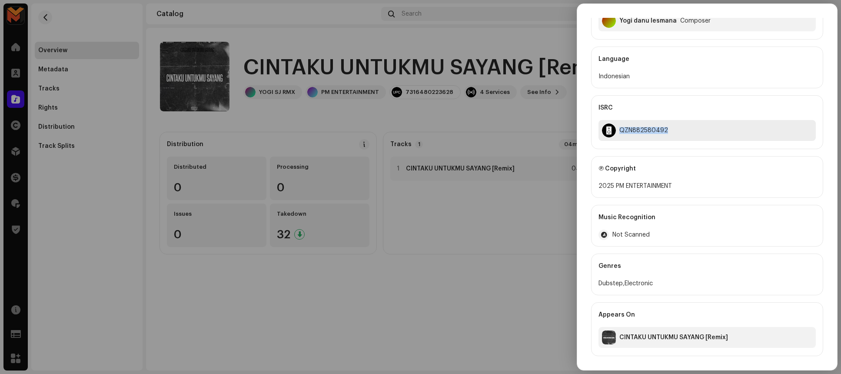
click at [646, 127] on div "QZN882580492" at bounding box center [643, 130] width 49 height 7
copy div "QZN882580492"
click at [485, 148] on div at bounding box center [420, 187] width 841 height 374
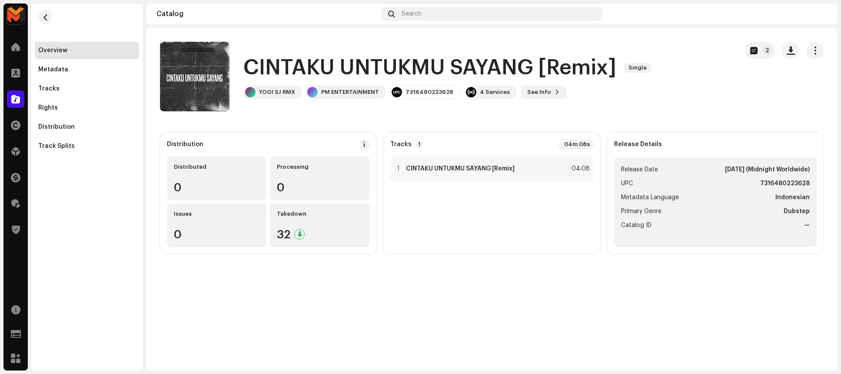
click at [753, 181] on li "UPC 7316480223628" at bounding box center [715, 183] width 189 height 10
copy strong "7316480223628"
click at [632, 129] on catalog-releases-details-overview "CINTAKU UNTUKMU SAYANG [Remix] Single 2 CINTAKU UNTUKMU SAYANG [Remix] Single Y…" at bounding box center [491, 148] width 691 height 240
